Goal: Check status: Check status

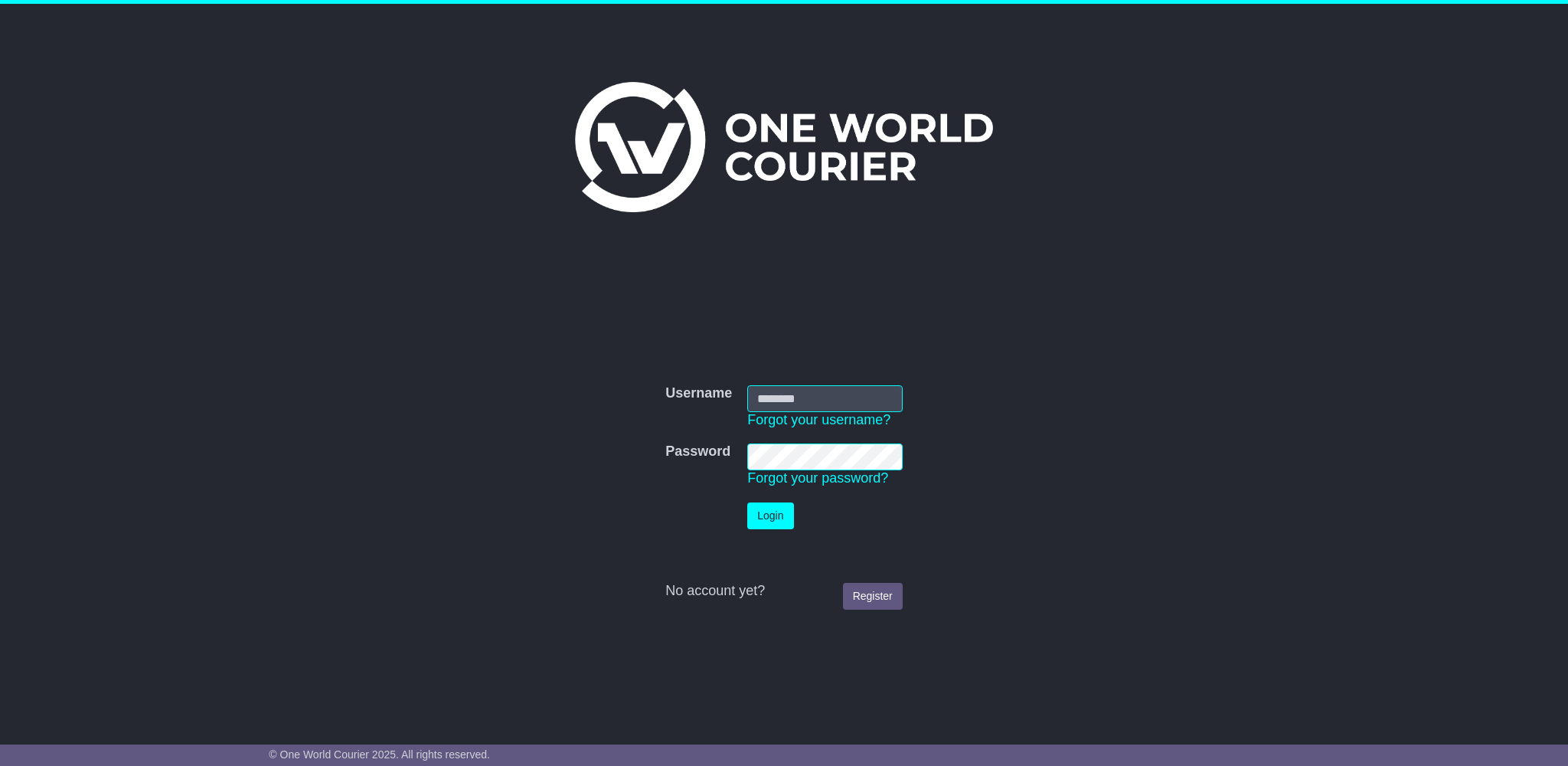
type input "**********"
click at [888, 484] on td "Password Forgot your password?" at bounding box center [825, 465] width 170 height 59
click at [776, 518] on button "Login" at bounding box center [769, 516] width 45 height 27
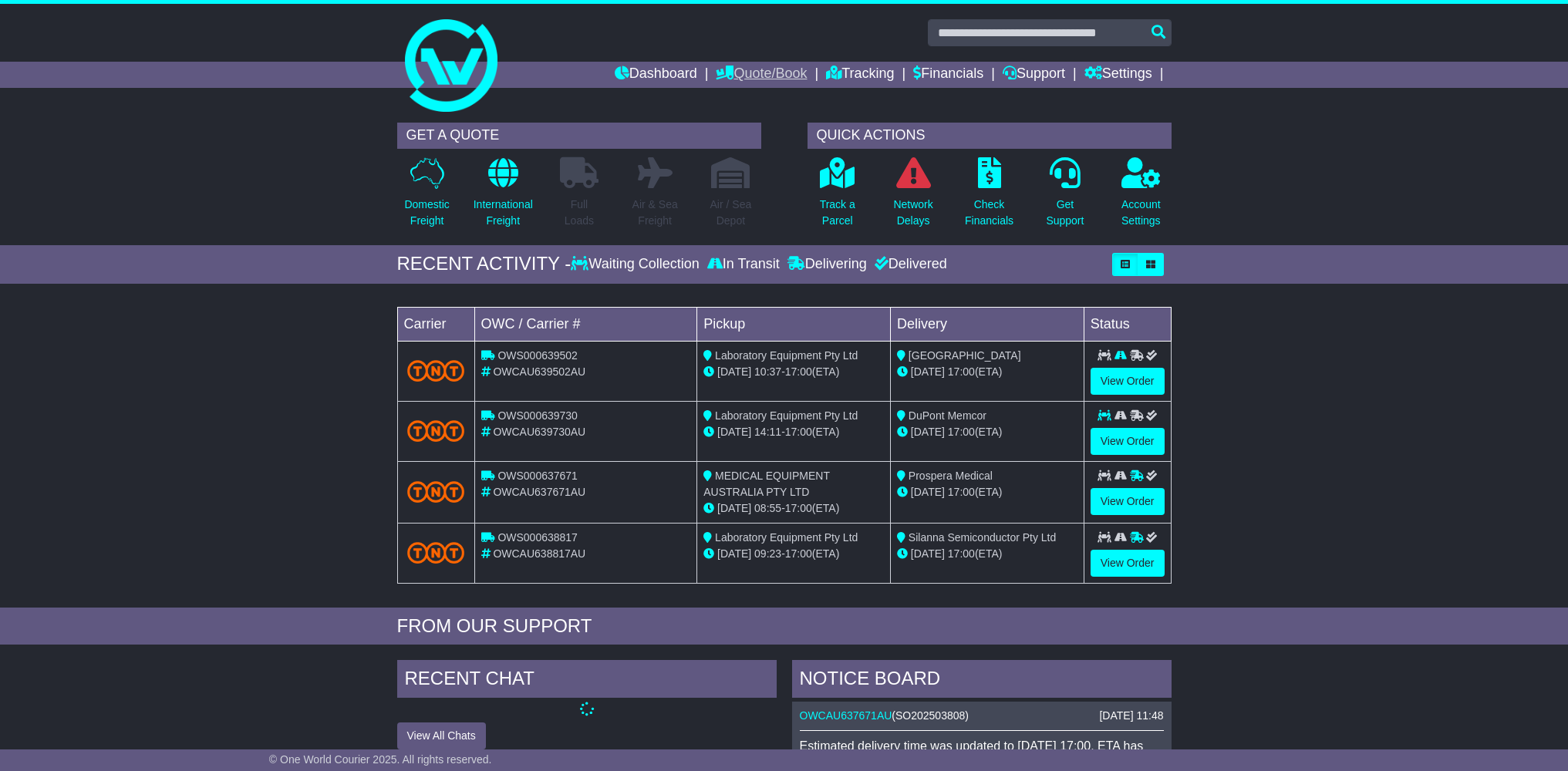
scroll to position [3, 0]
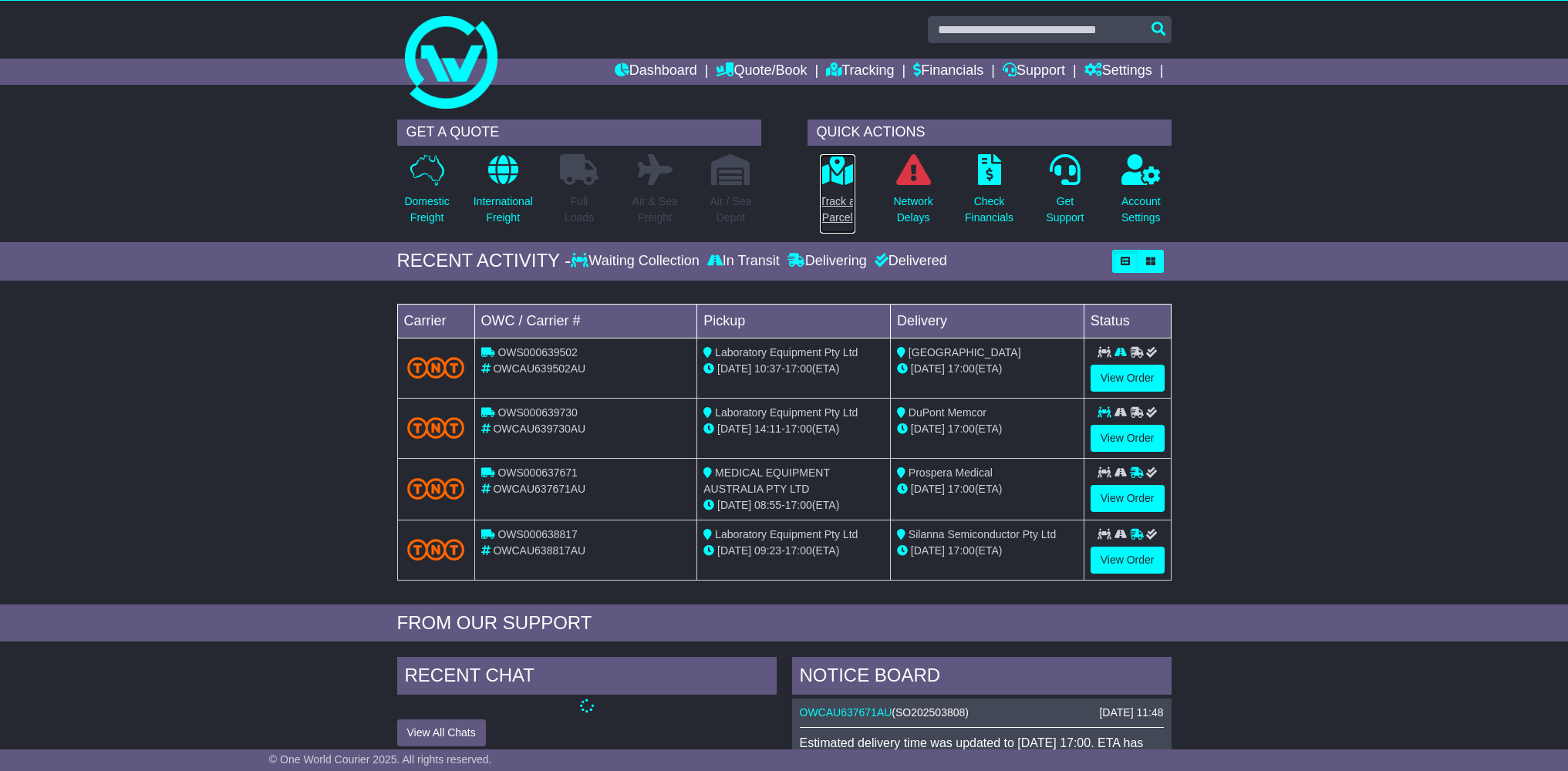
click at [837, 194] on p "Track a Parcel" at bounding box center [838, 210] width 35 height 32
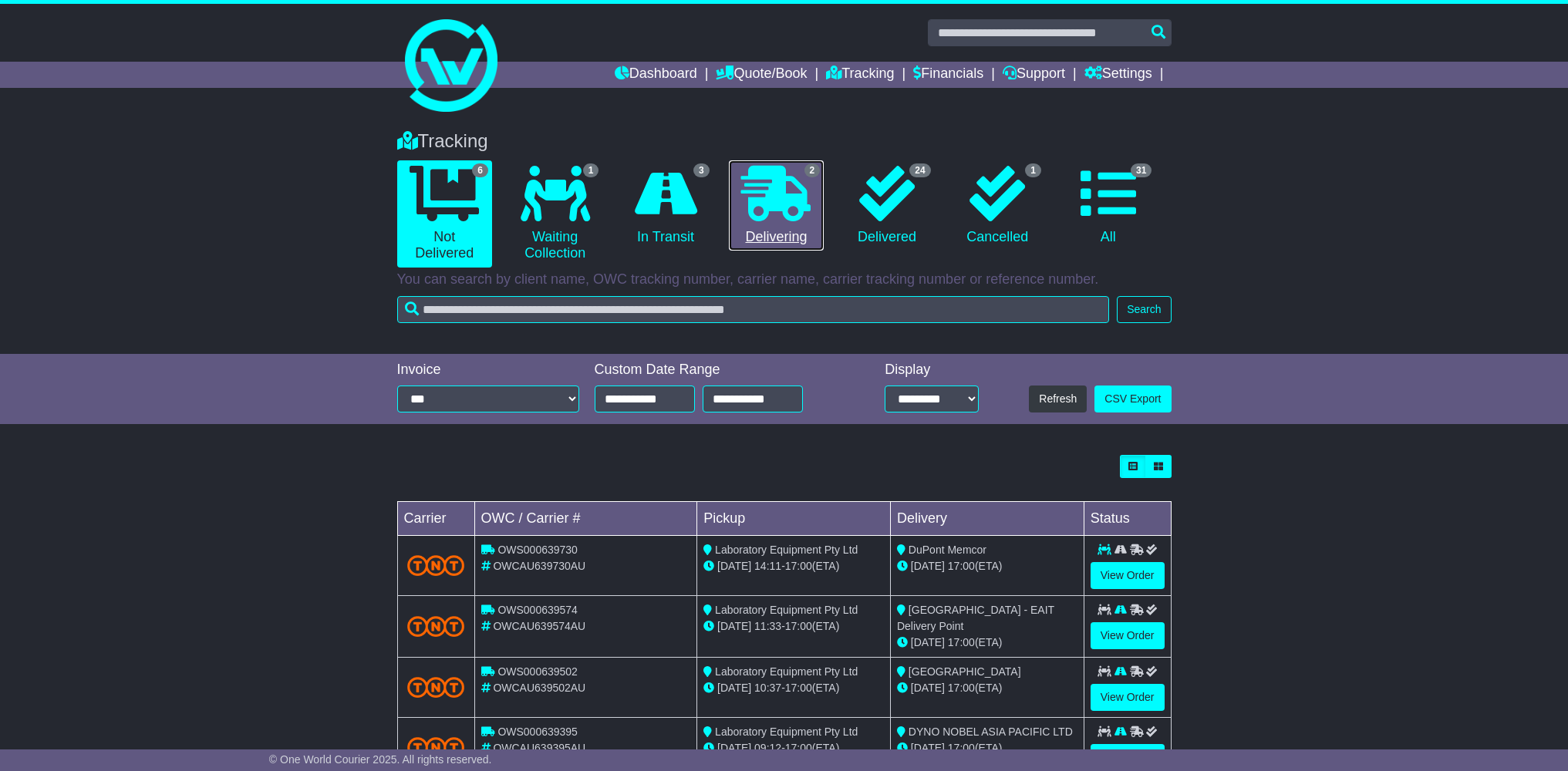
click at [769, 196] on icon at bounding box center [775, 193] width 69 height 56
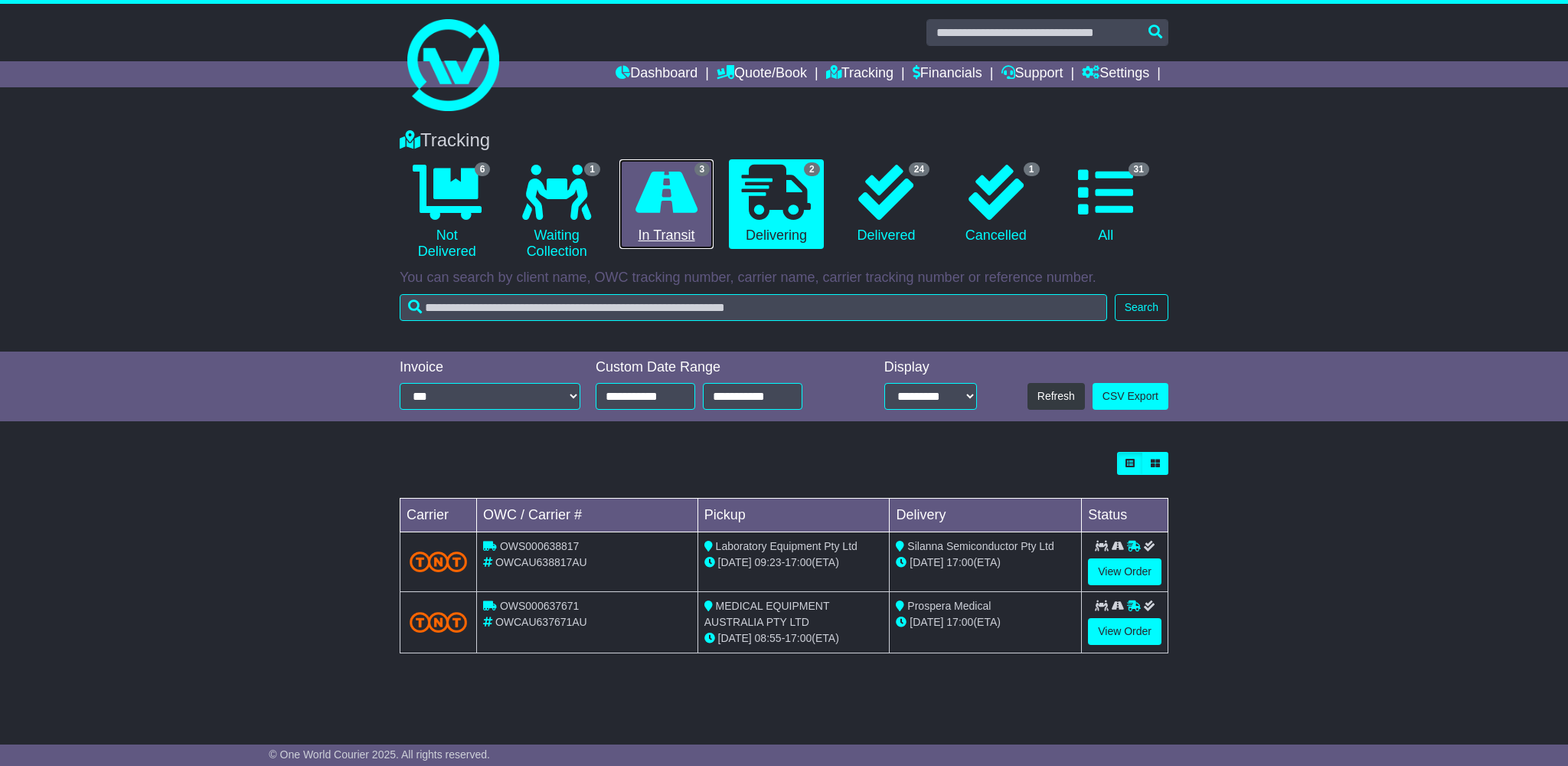
click at [673, 216] on icon at bounding box center [666, 192] width 62 height 55
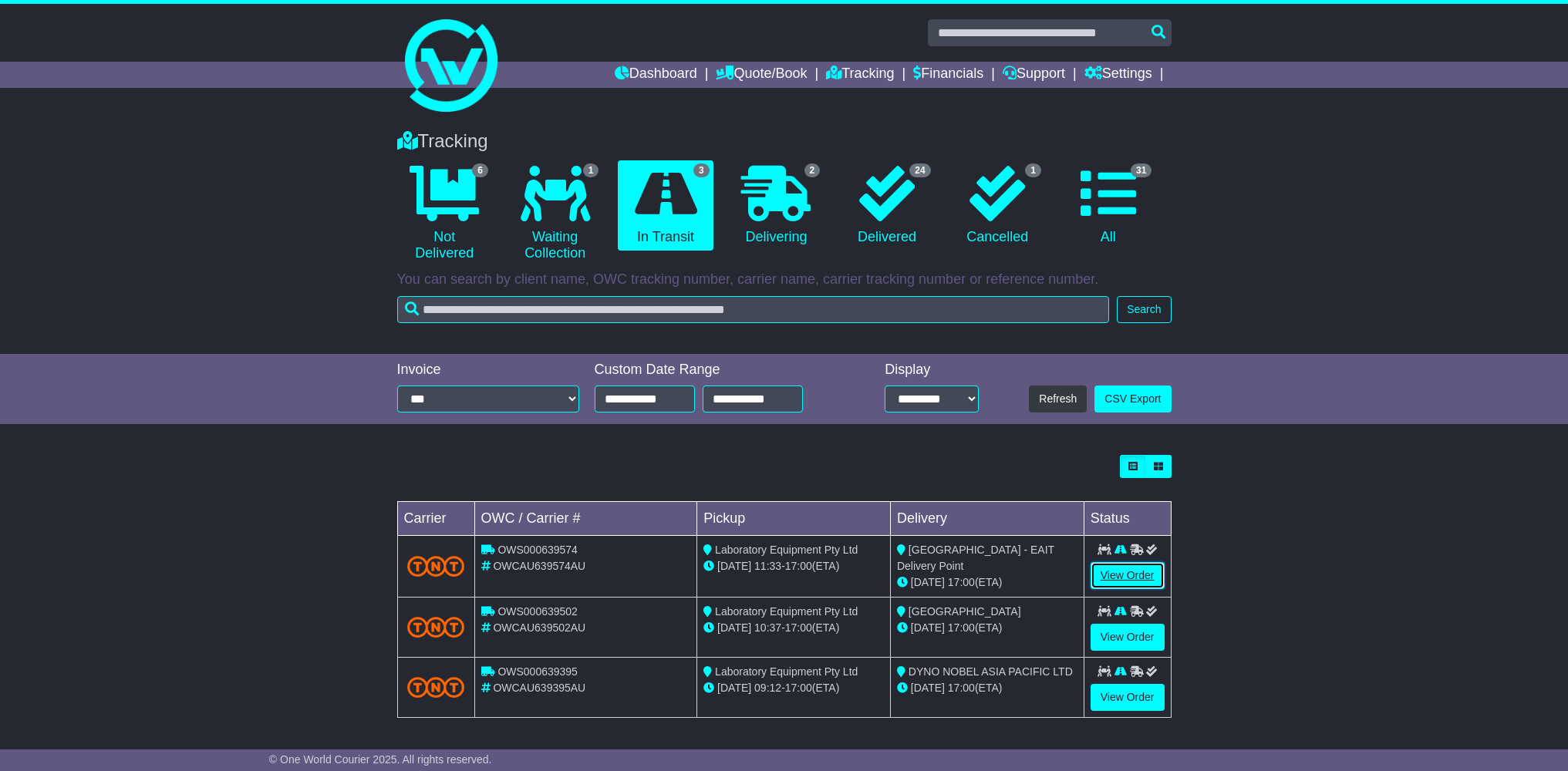
click at [1119, 579] on link "View Order" at bounding box center [1127, 576] width 74 height 27
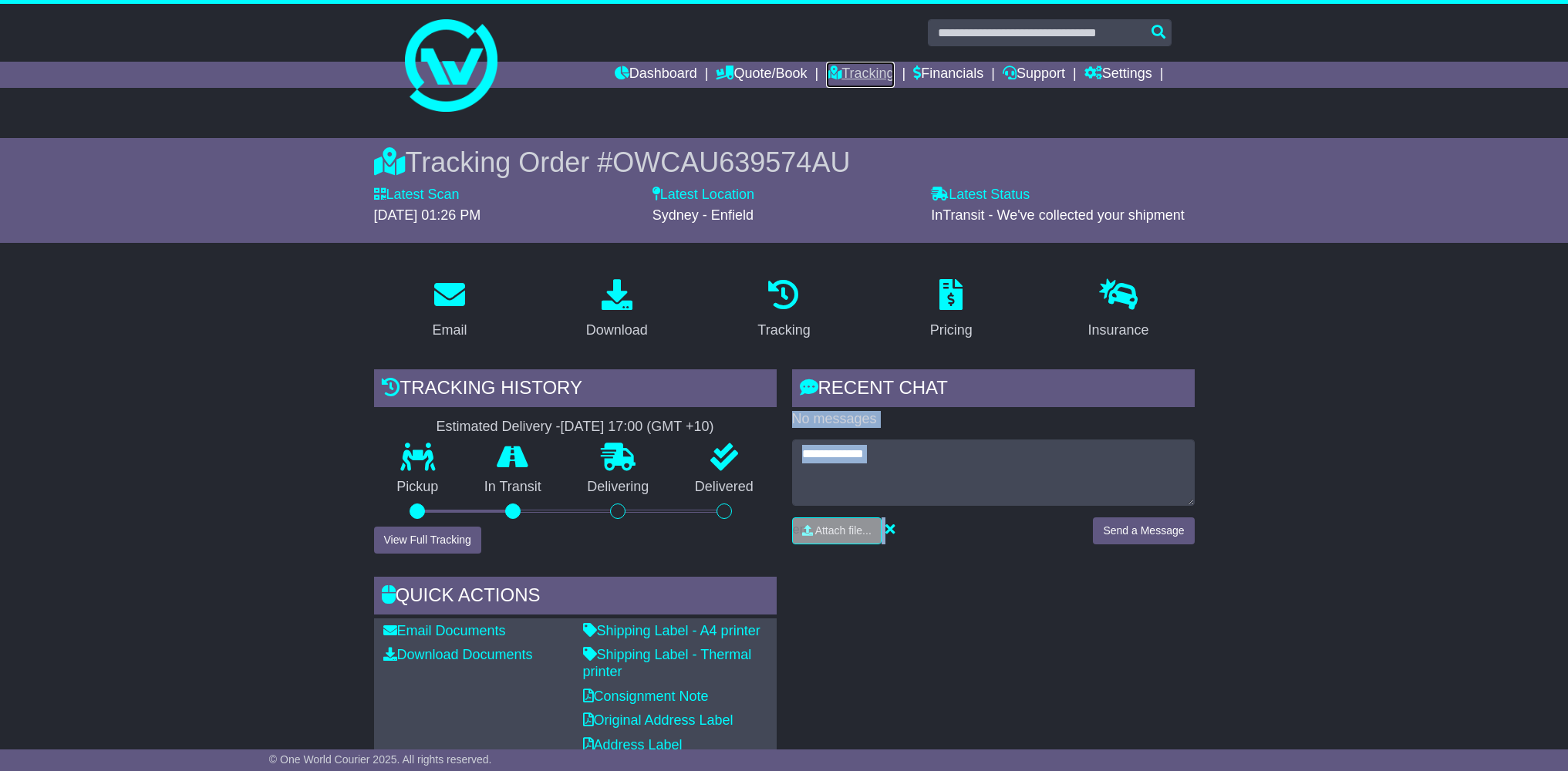
click at [841, 73] on link "Tracking" at bounding box center [860, 74] width 68 height 26
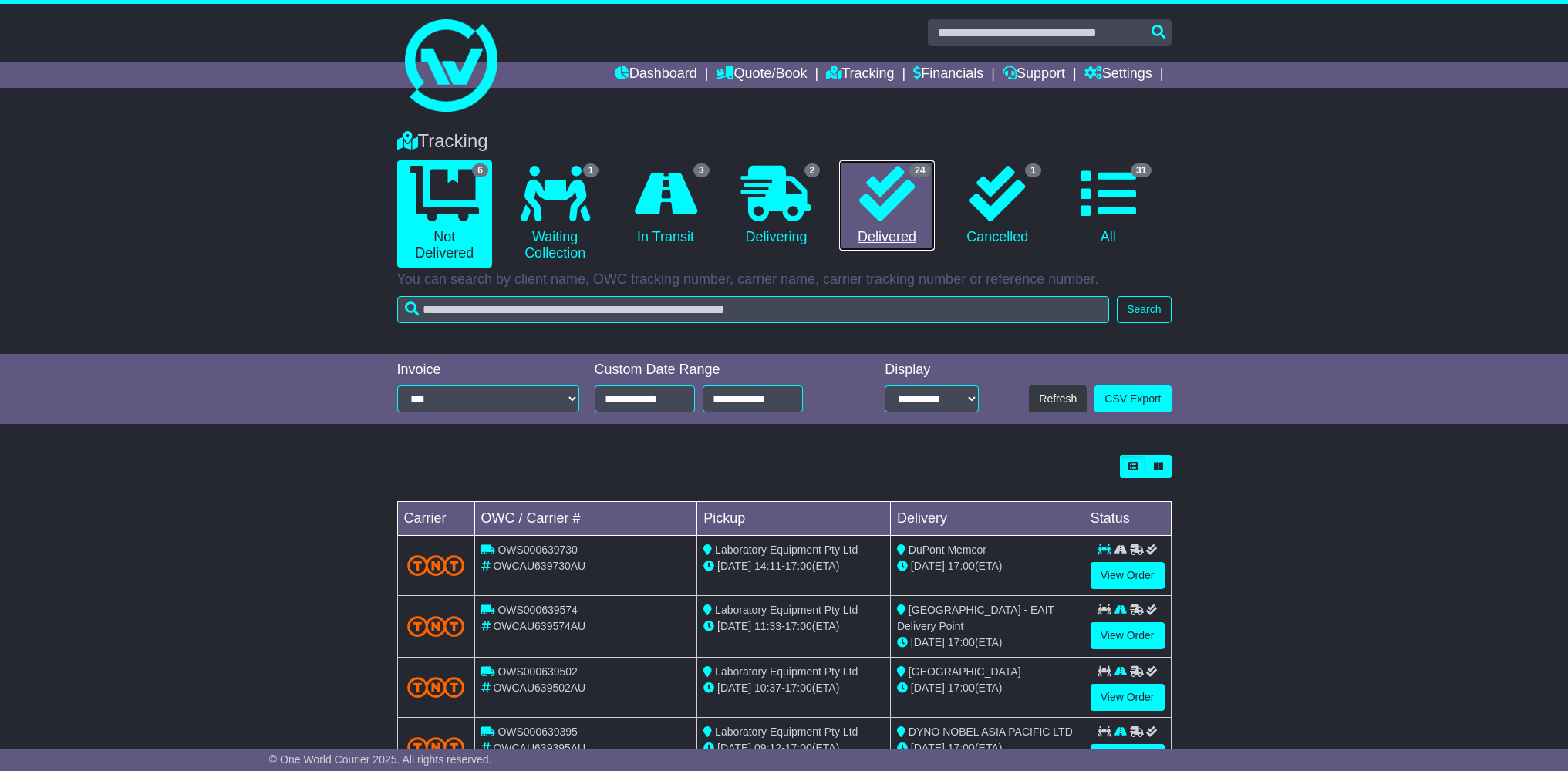
click at [885, 215] on icon at bounding box center [886, 193] width 56 height 56
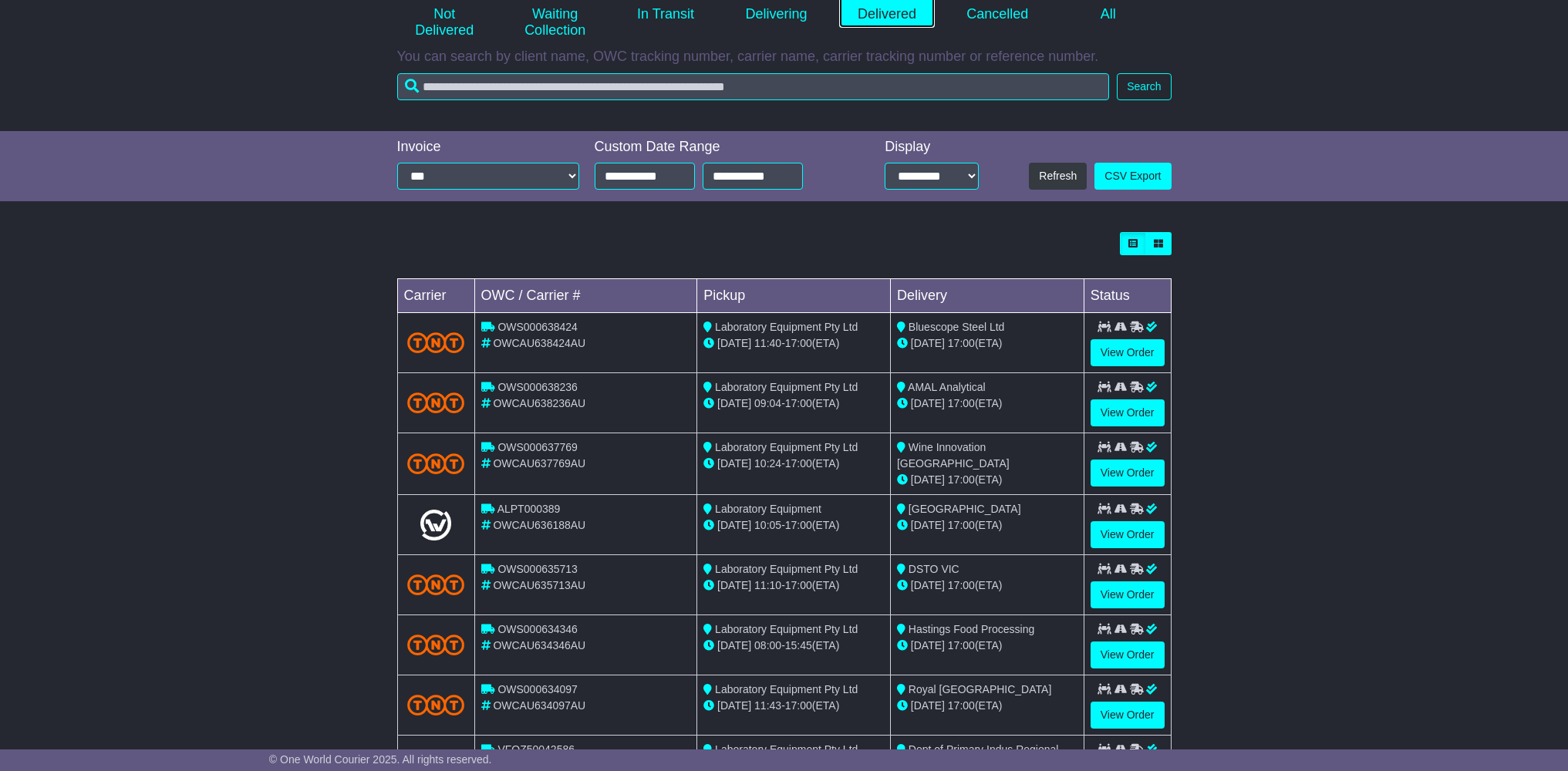
scroll to position [225, 0]
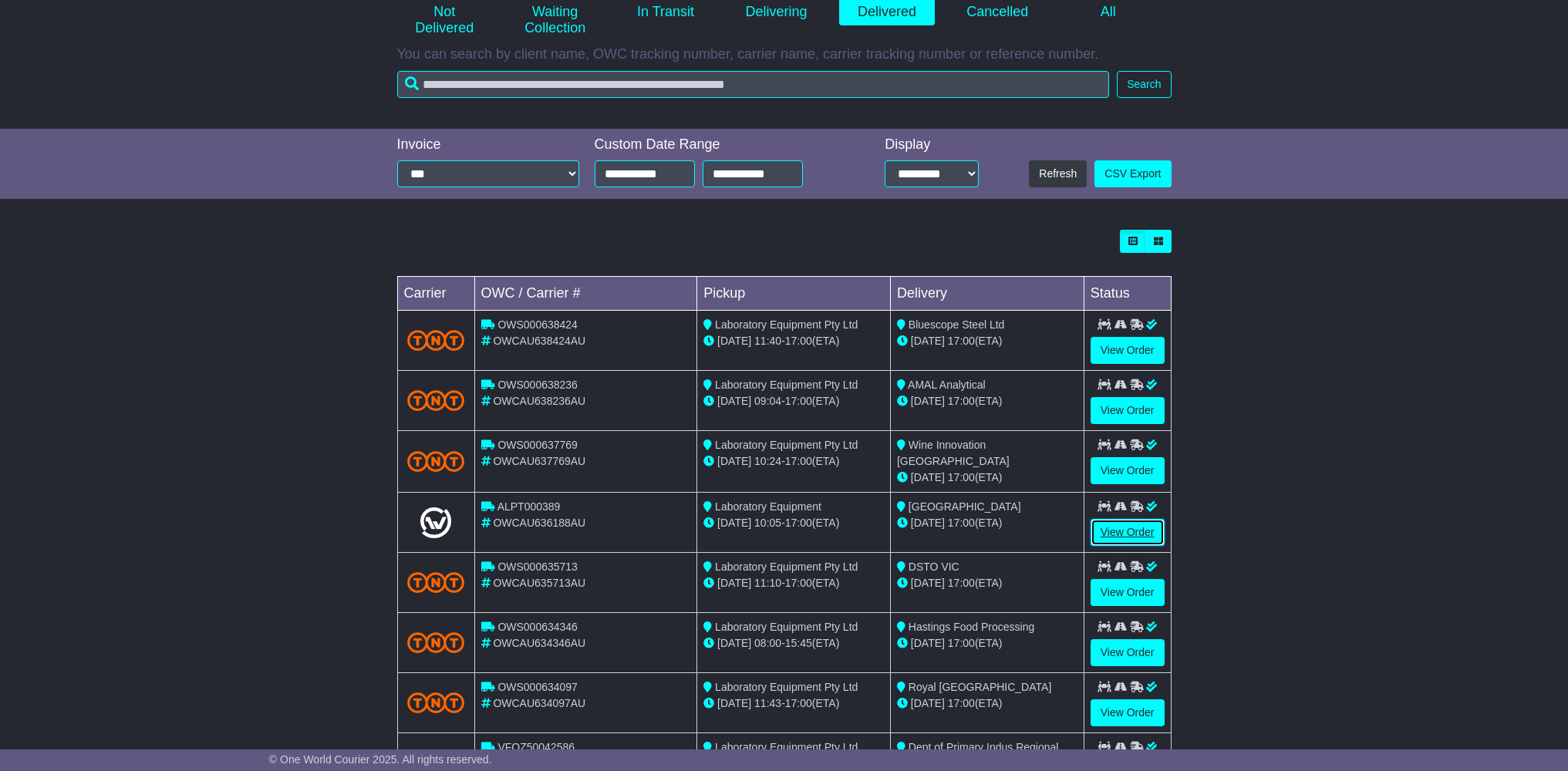
click at [1119, 537] on link "View Order" at bounding box center [1127, 532] width 74 height 27
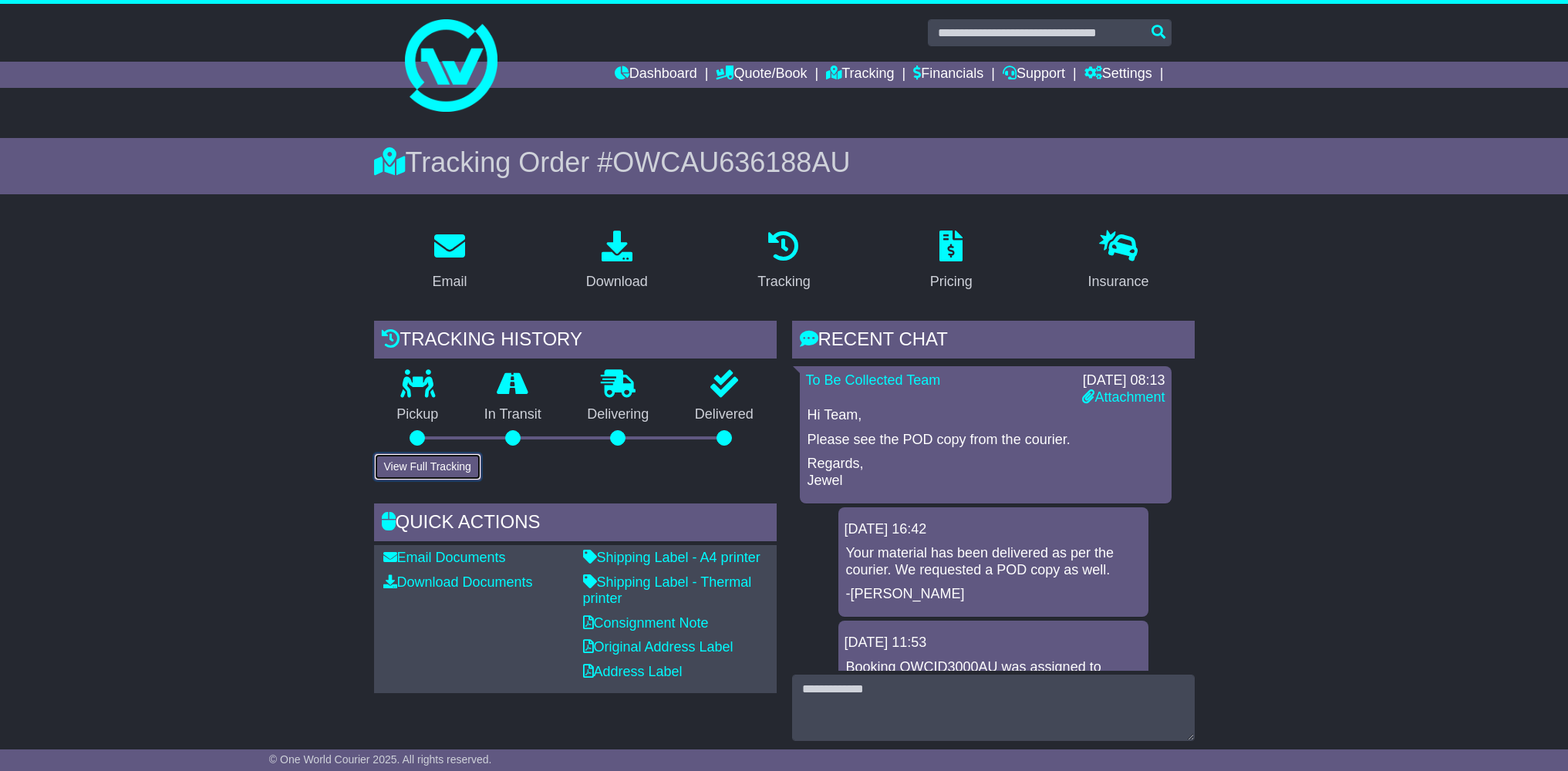
click at [426, 468] on button "View Full Tracking" at bounding box center [428, 467] width 107 height 27
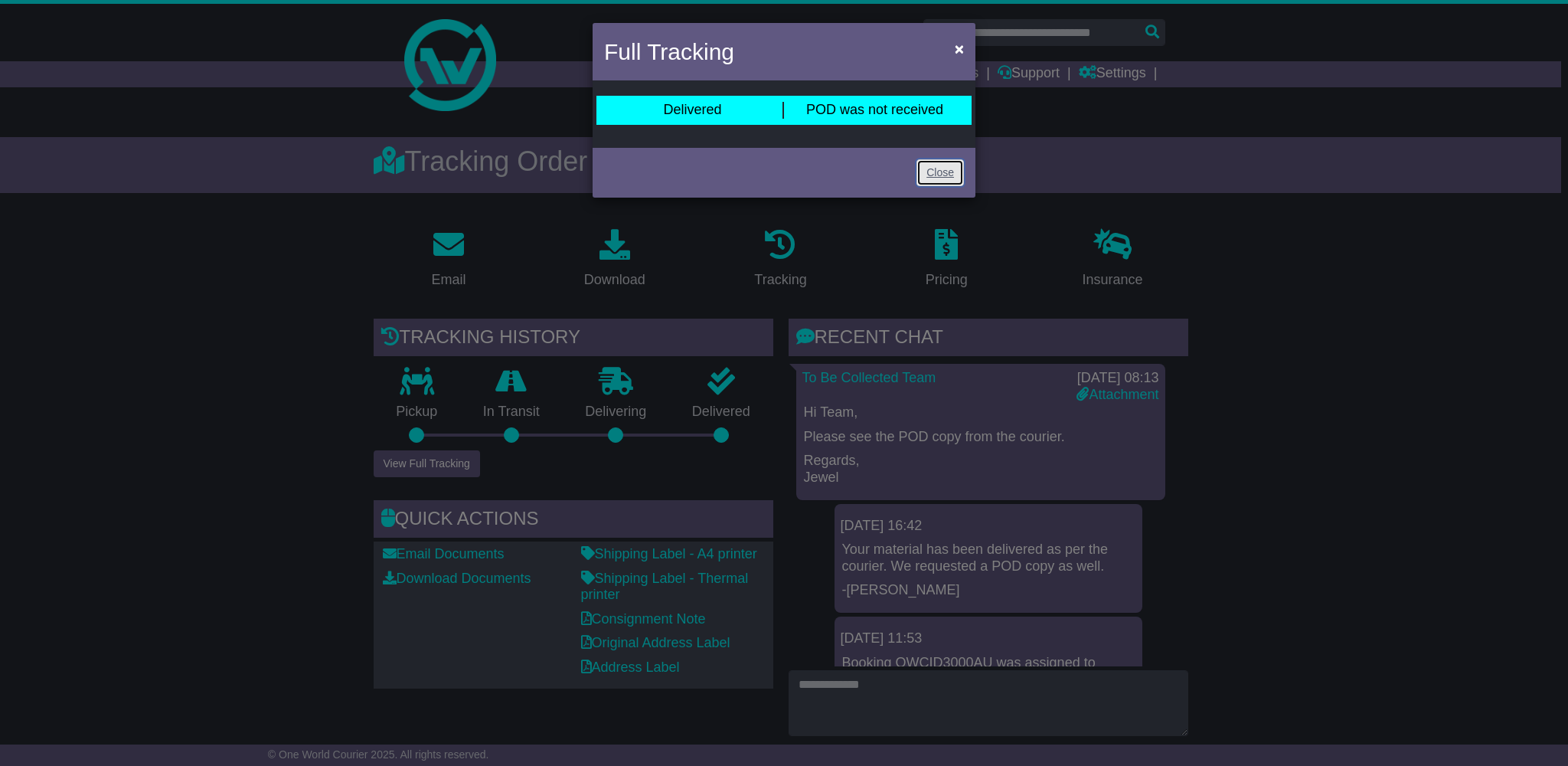
click at [931, 170] on link "Close" at bounding box center [940, 173] width 47 height 27
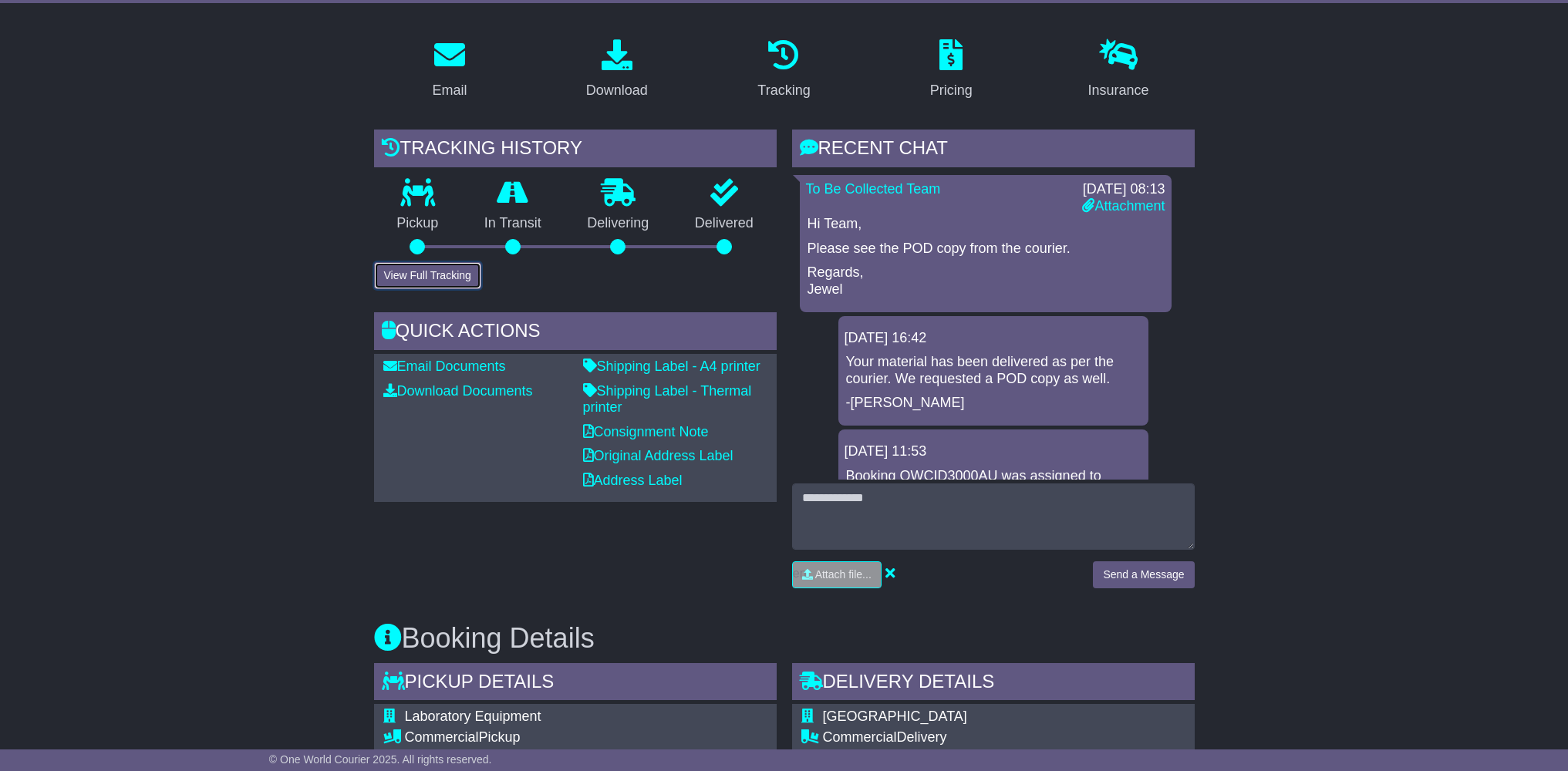
scroll to position [195, 0]
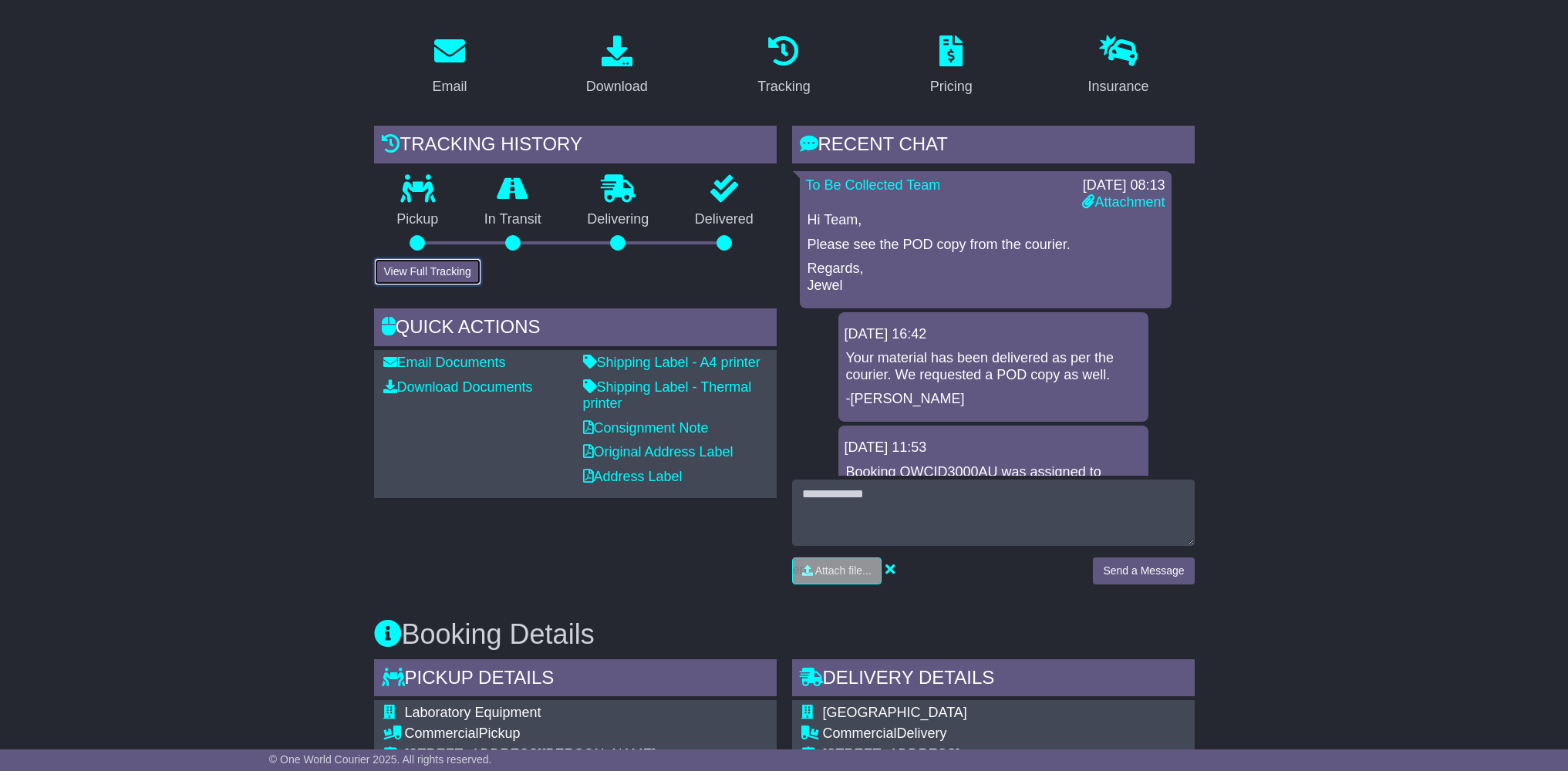
click at [436, 275] on button "View Full Tracking" at bounding box center [428, 272] width 107 height 27
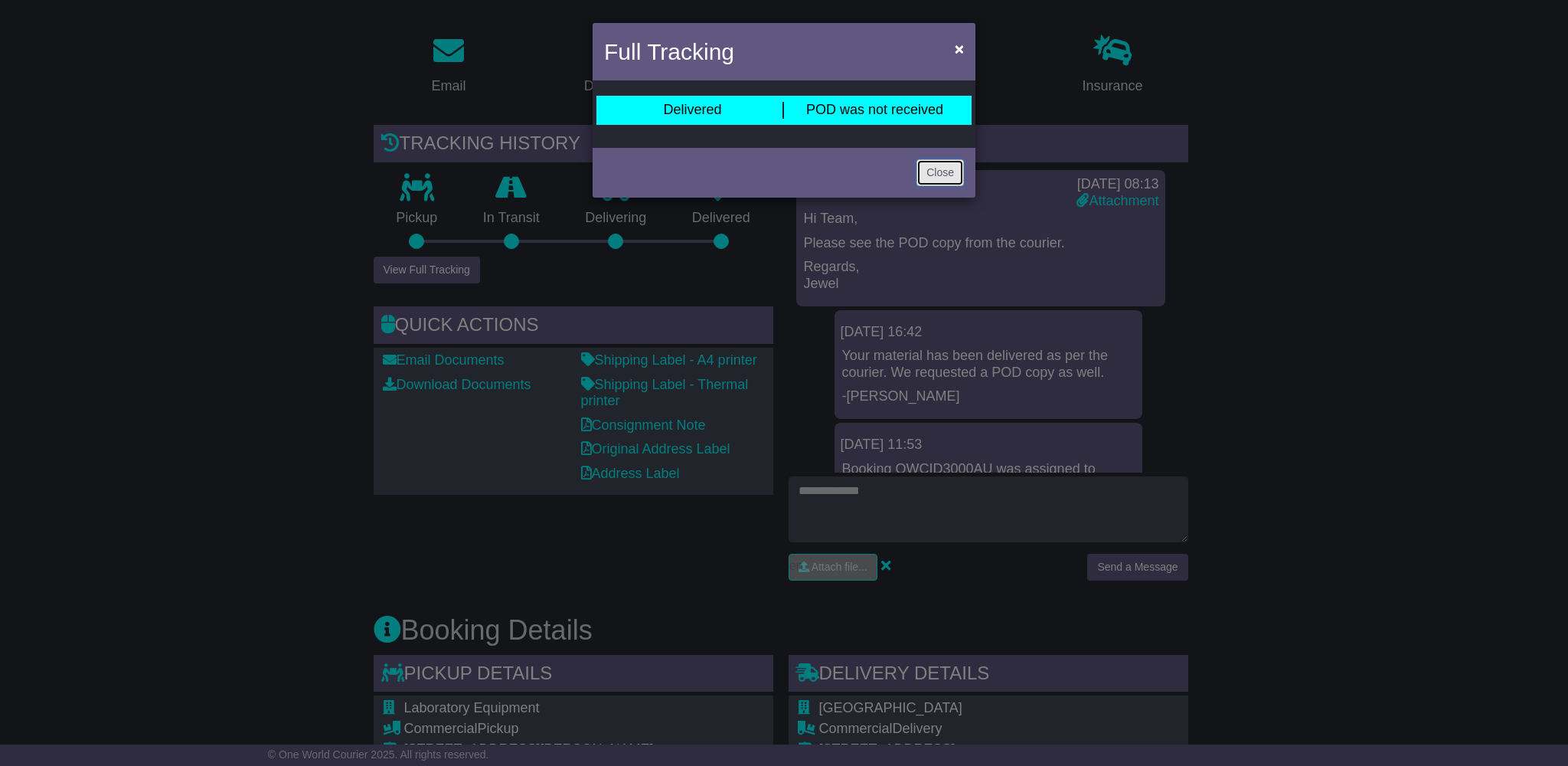
click at [943, 170] on link "Close" at bounding box center [940, 173] width 47 height 27
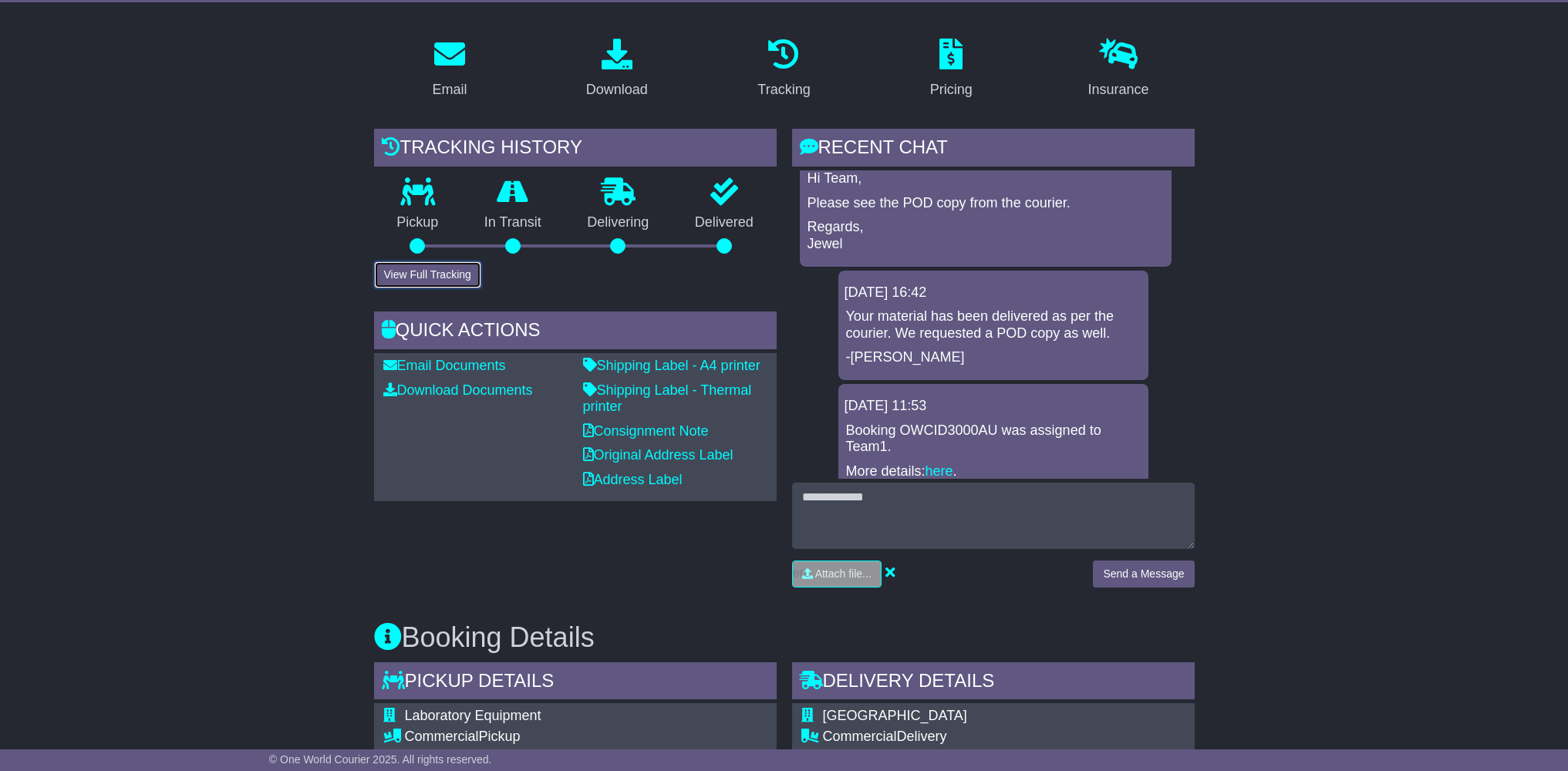
scroll to position [0, 0]
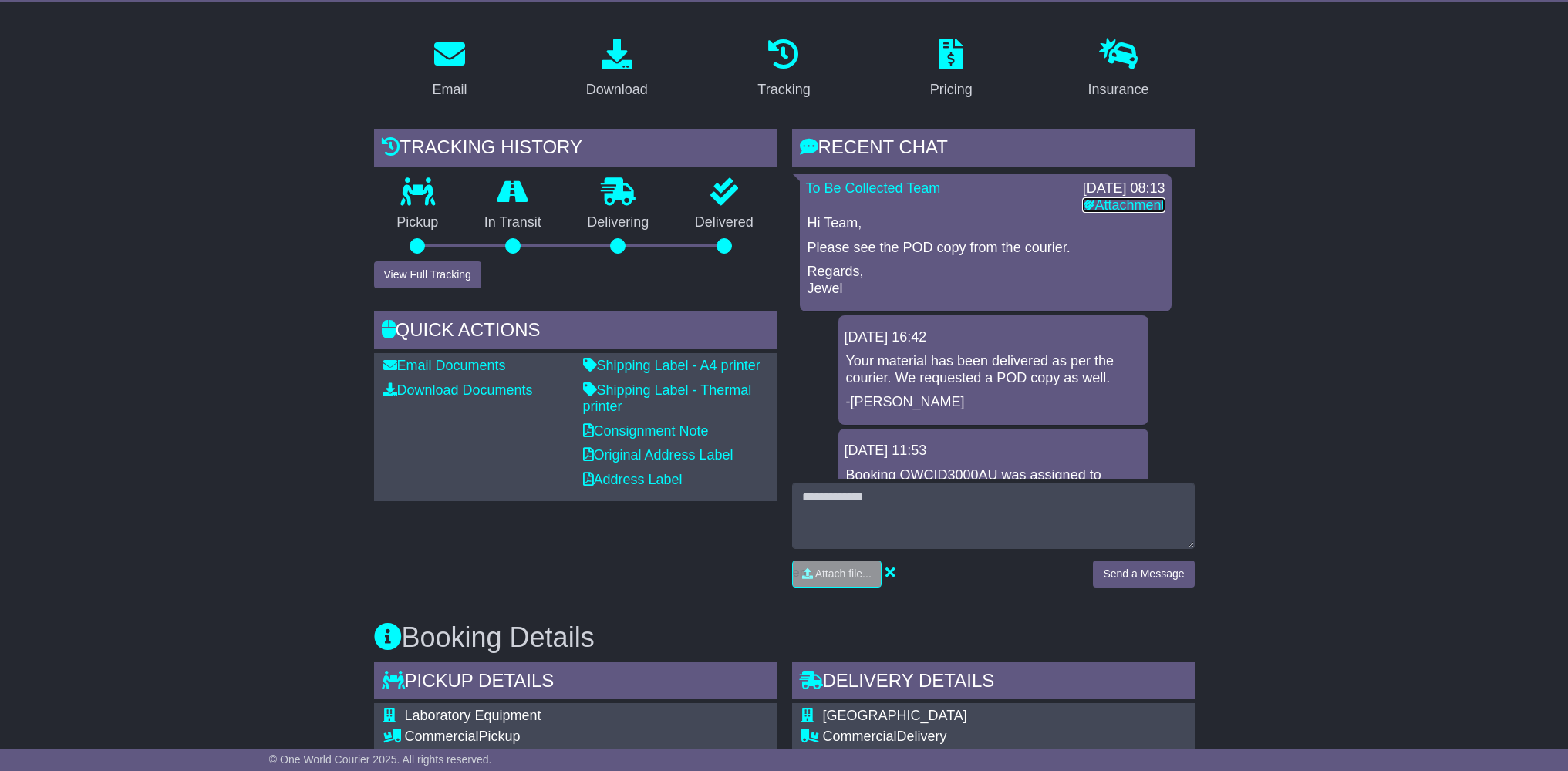
click at [1123, 197] on link "Attachment" at bounding box center [1123, 205] width 83 height 16
